Goal: Find specific page/section: Find specific page/section

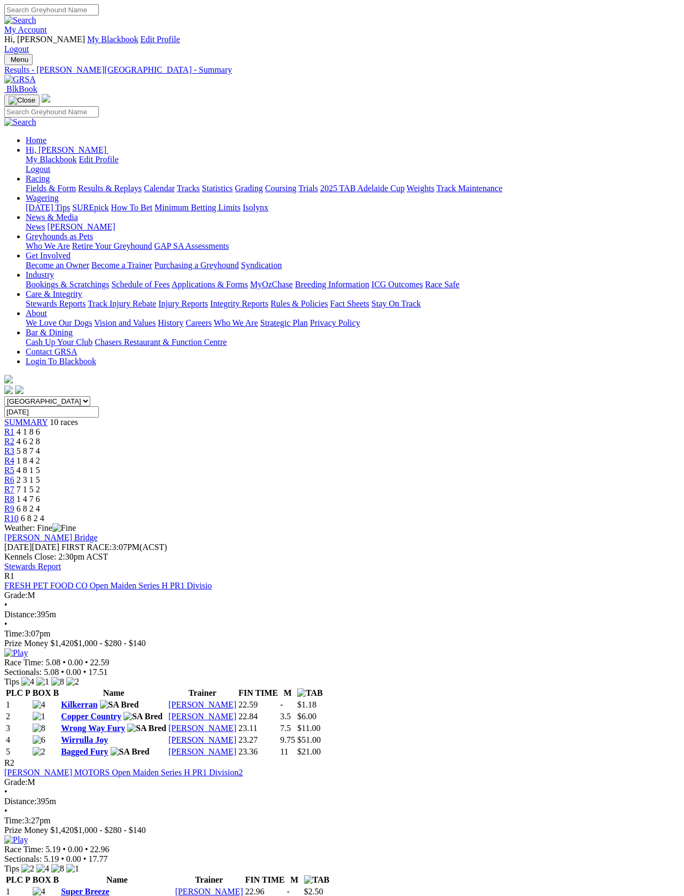
click at [50, 174] on link "Racing" at bounding box center [38, 178] width 24 height 9
click at [45, 184] on link "Fields & Form" at bounding box center [51, 188] width 50 height 9
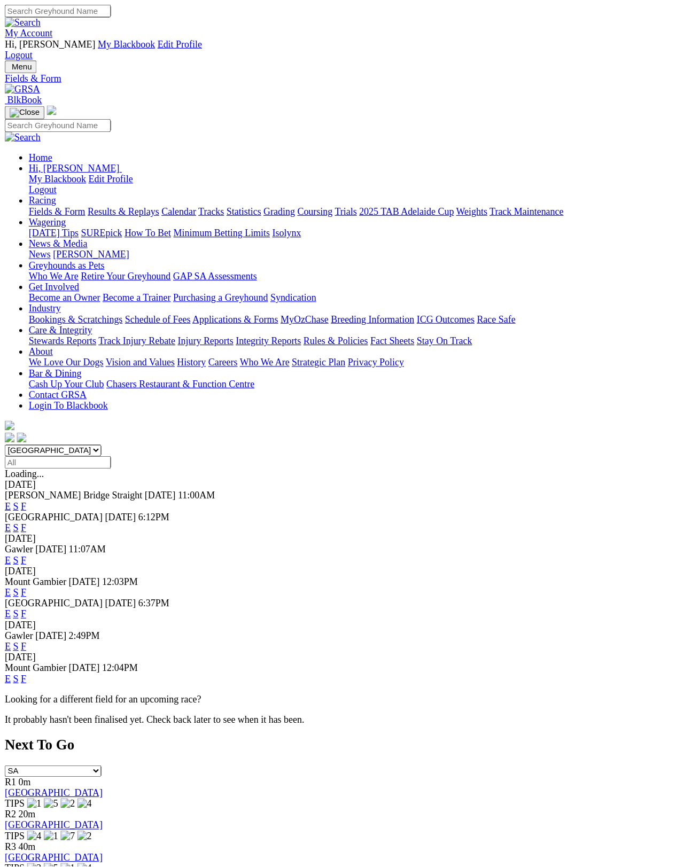
scroll to position [9, 0]
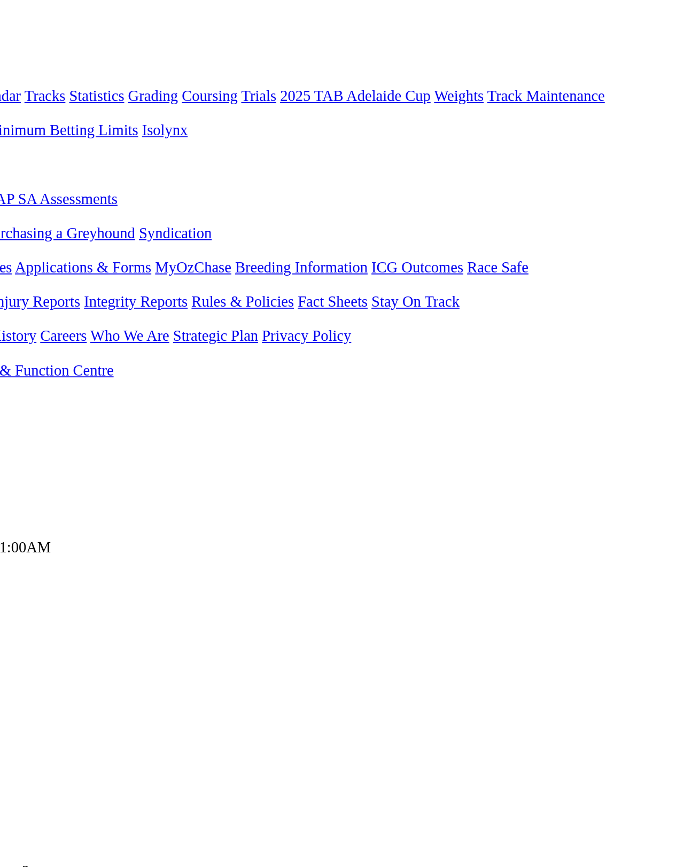
click at [24, 486] on link "F" at bounding box center [21, 490] width 5 height 9
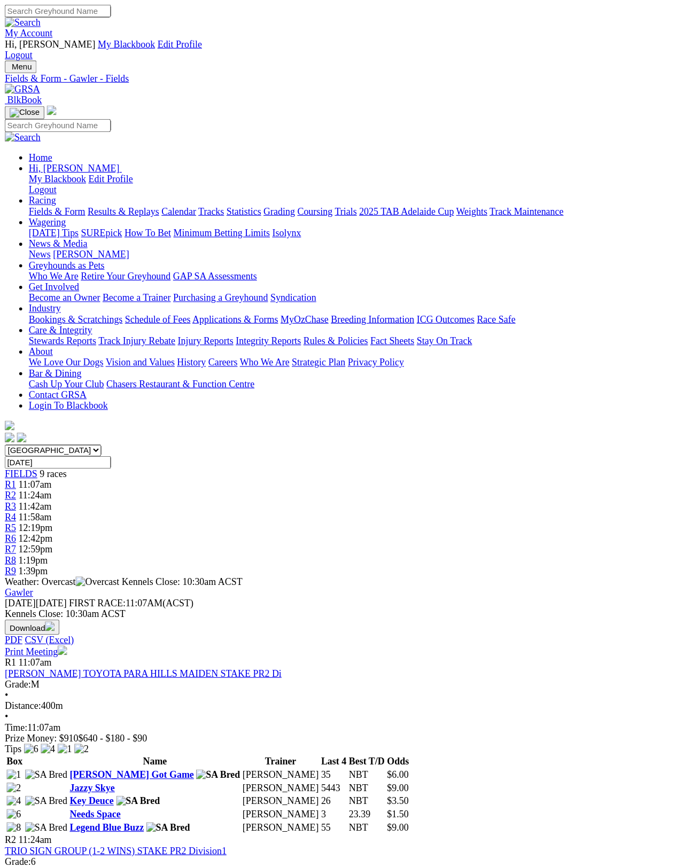
scroll to position [13, 0]
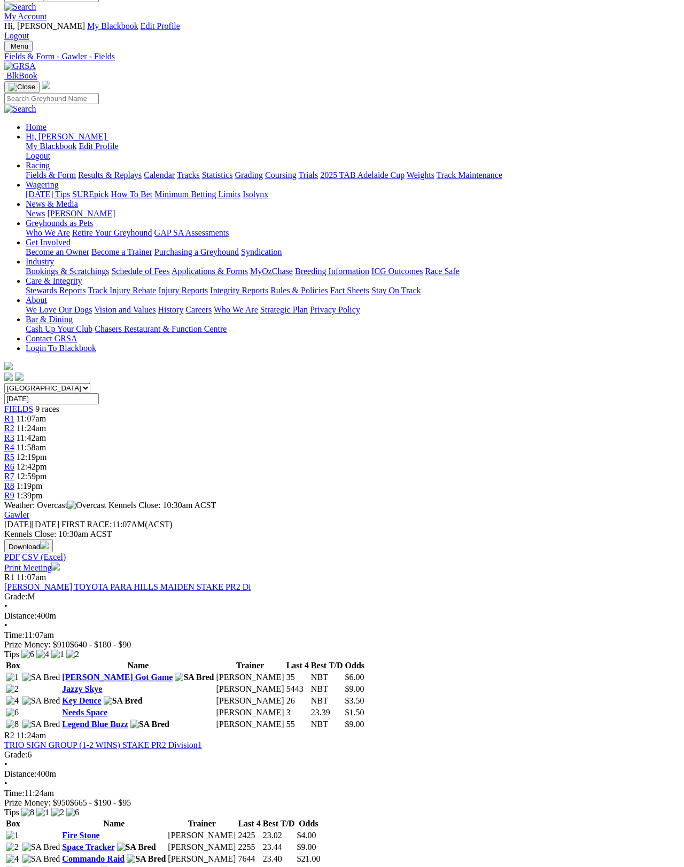
click at [60, 564] on link "Print Meeting" at bounding box center [32, 568] width 56 height 9
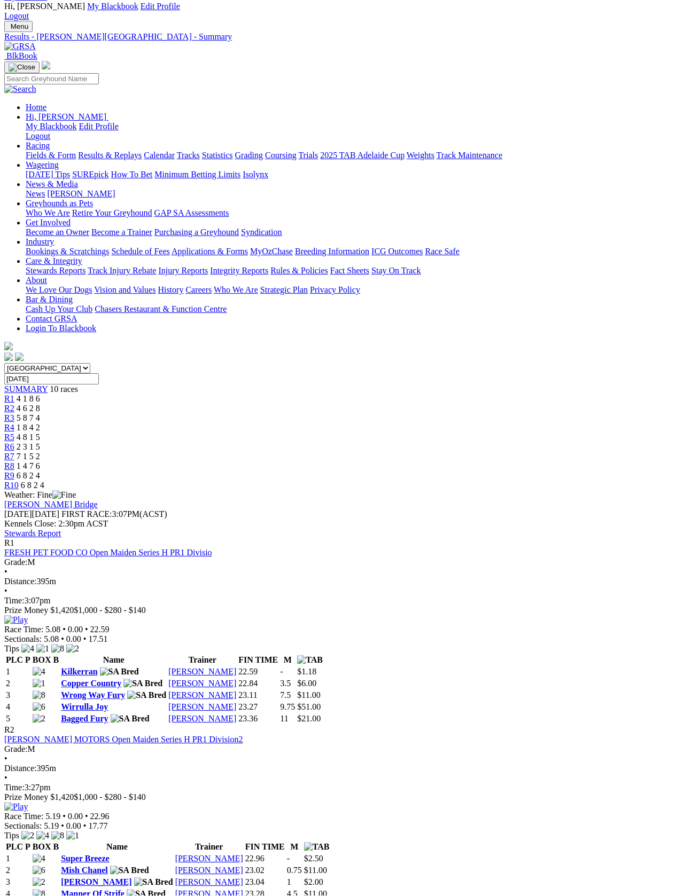
scroll to position [33, 0]
click at [41, 151] on link "Fields & Form" at bounding box center [51, 155] width 50 height 9
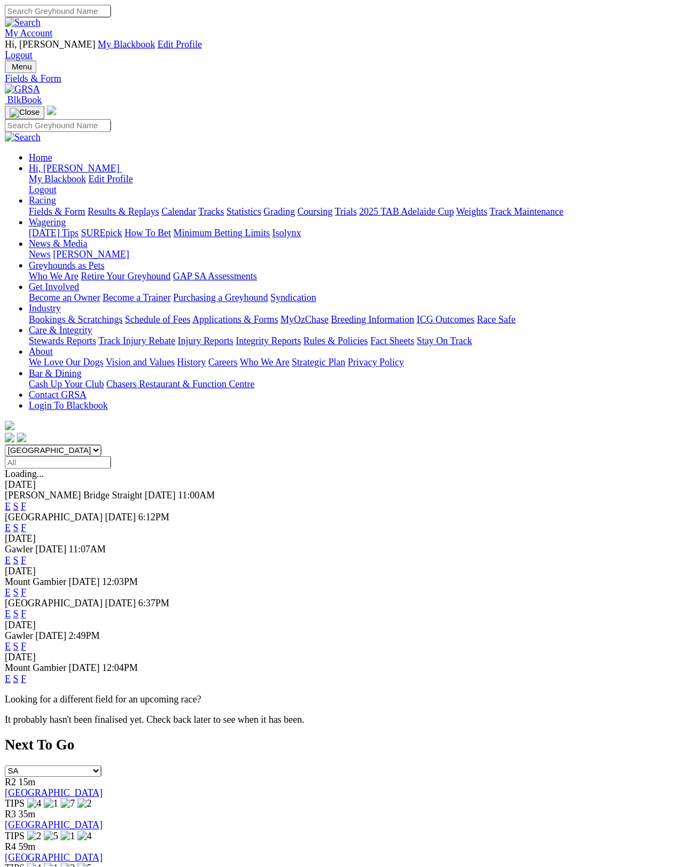
scroll to position [5, 0]
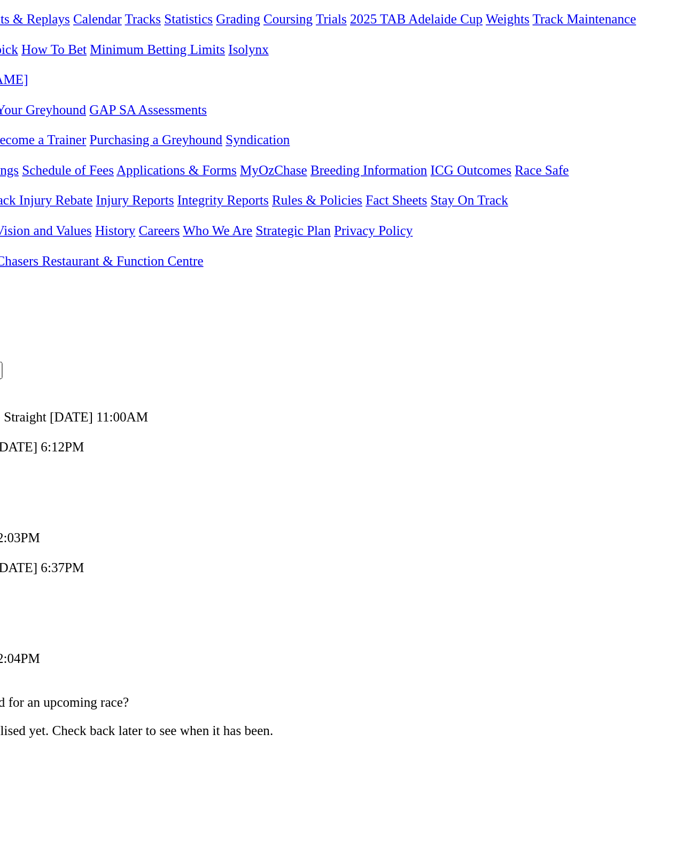
click at [24, 538] on link "F" at bounding box center [21, 542] width 5 height 9
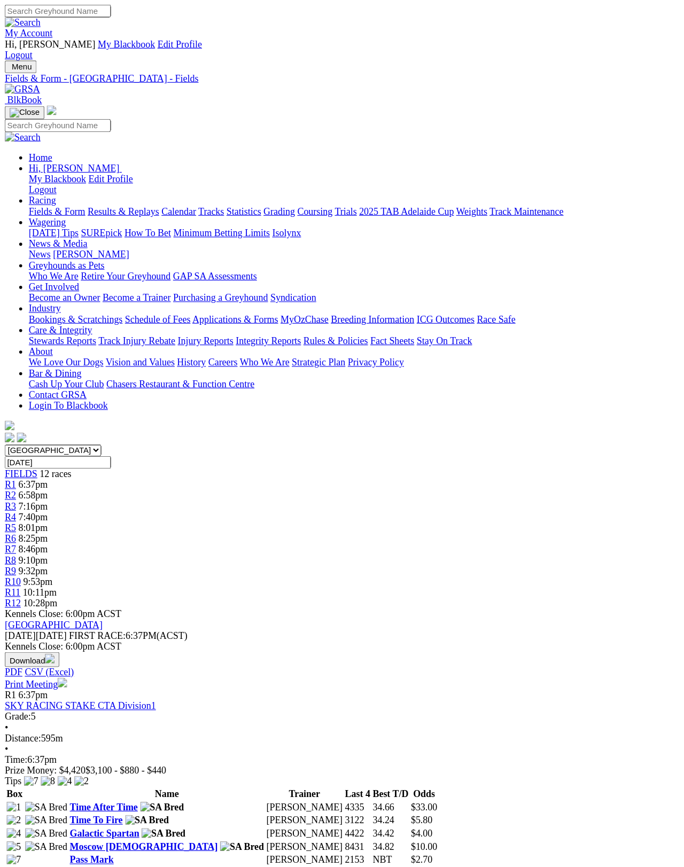
scroll to position [20, 0]
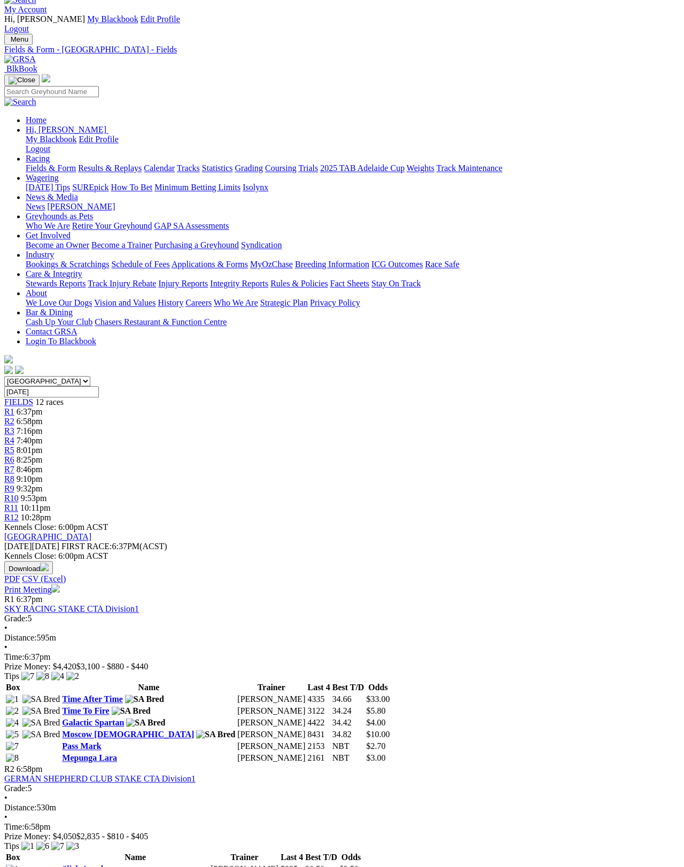
click at [60, 585] on link "Print Meeting" at bounding box center [32, 589] width 56 height 9
